Goal: Check status: Check status

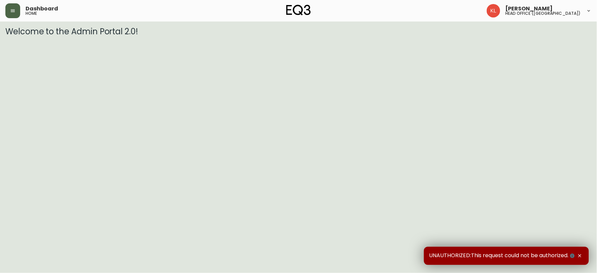
click at [10, 12] on icon "button" at bounding box center [12, 10] width 5 height 5
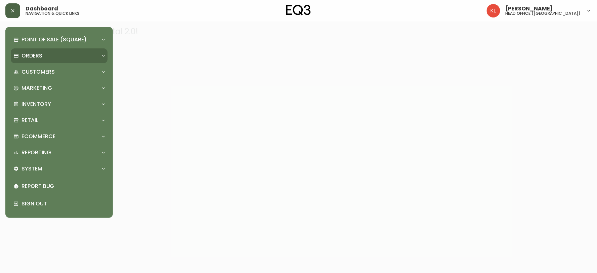
click at [35, 54] on p "Orders" at bounding box center [31, 55] width 21 height 7
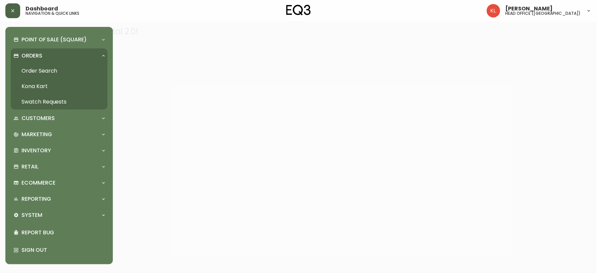
click at [42, 73] on link "Order Search" at bounding box center [59, 70] width 97 height 15
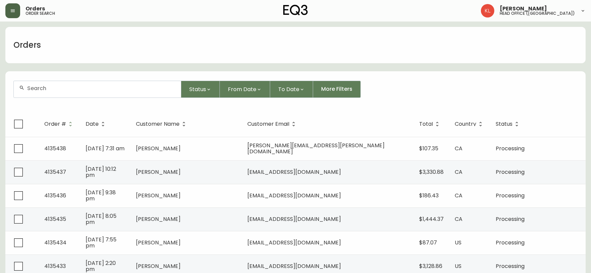
click at [60, 82] on div at bounding box center [97, 89] width 167 height 16
paste input "8519185"
type input "8519185"
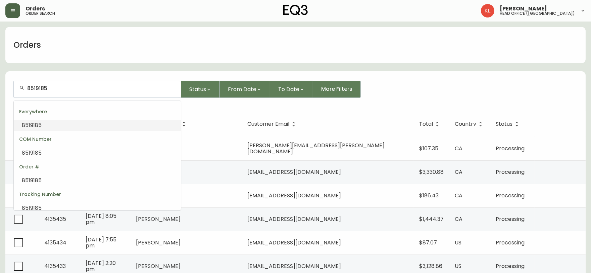
click at [50, 127] on li "8519185" at bounding box center [97, 125] width 167 height 11
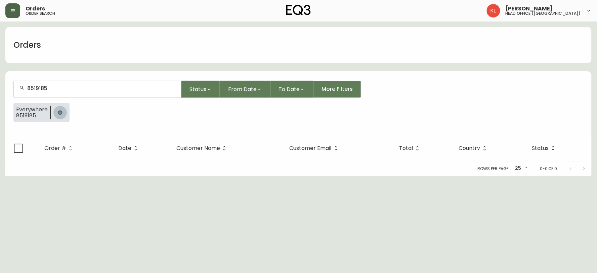
click at [61, 115] on button "button" at bounding box center [59, 112] width 13 height 13
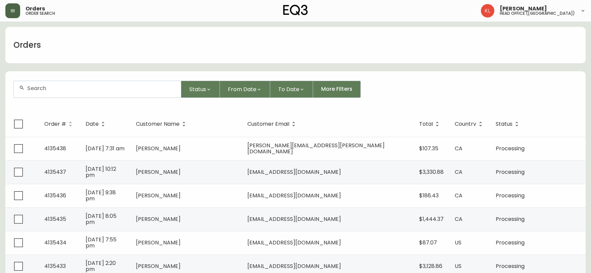
click at [81, 89] on input "text" at bounding box center [101, 88] width 148 height 6
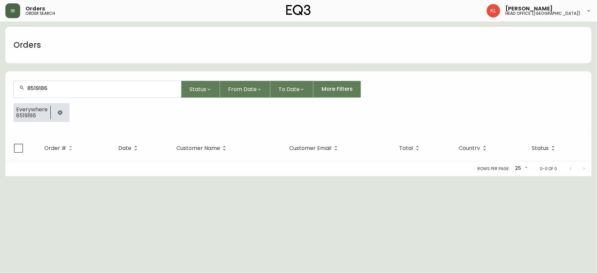
type input "8519186"
